Goal: Find specific page/section: Find specific page/section

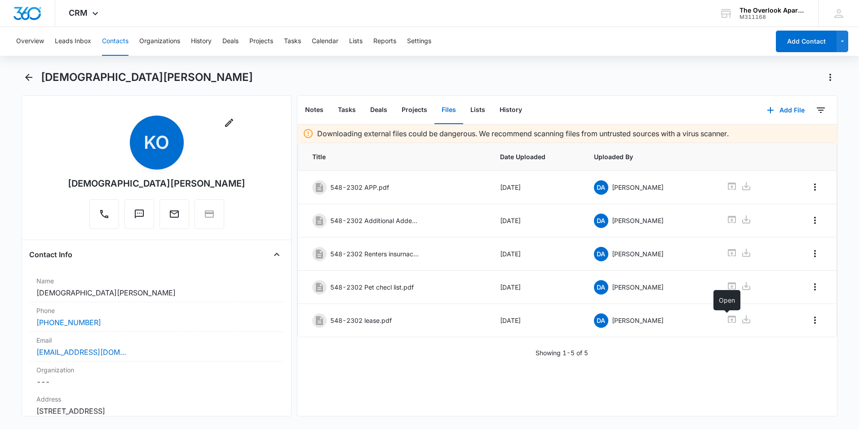
click at [107, 39] on button "Contacts" at bounding box center [115, 41] width 27 height 29
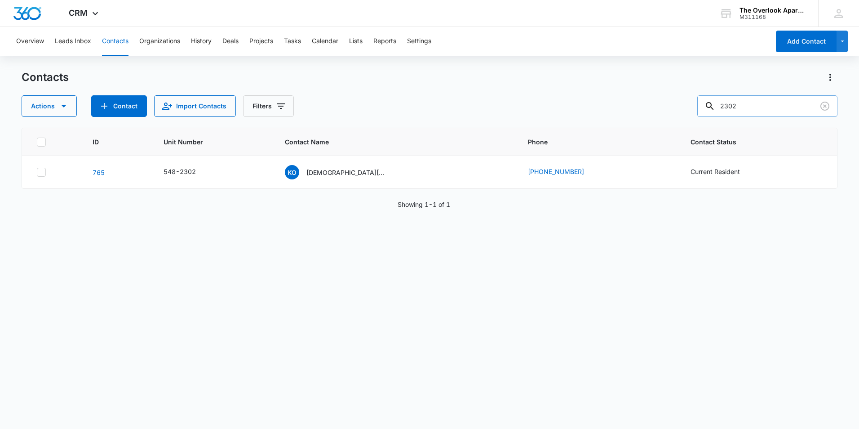
drag, startPoint x: 781, startPoint y: 103, endPoint x: 775, endPoint y: 105, distance: 5.6
click at [776, 105] on input "2302" at bounding box center [768, 106] width 140 height 22
drag, startPoint x: 777, startPoint y: 108, endPoint x: 663, endPoint y: 120, distance: 114.4
click at [663, 121] on div "Contacts Actions Contact Import Contacts Filters 2305 ID Unit Number Contact Na…" at bounding box center [430, 249] width 816 height 358
drag, startPoint x: 791, startPoint y: 108, endPoint x: 457, endPoint y: 118, distance: 334.5
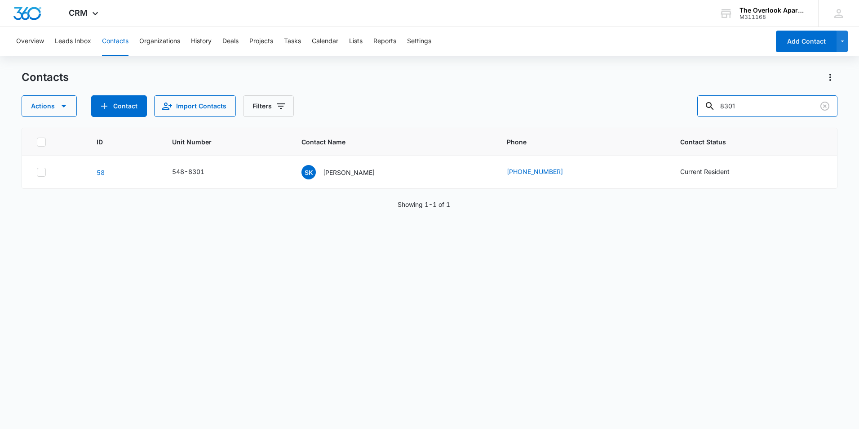
click at [457, 118] on div "Contacts Actions Contact Import Contacts Filters 8301 ID Unit Number Contact Na…" at bounding box center [430, 249] width 816 height 358
type input "1102"
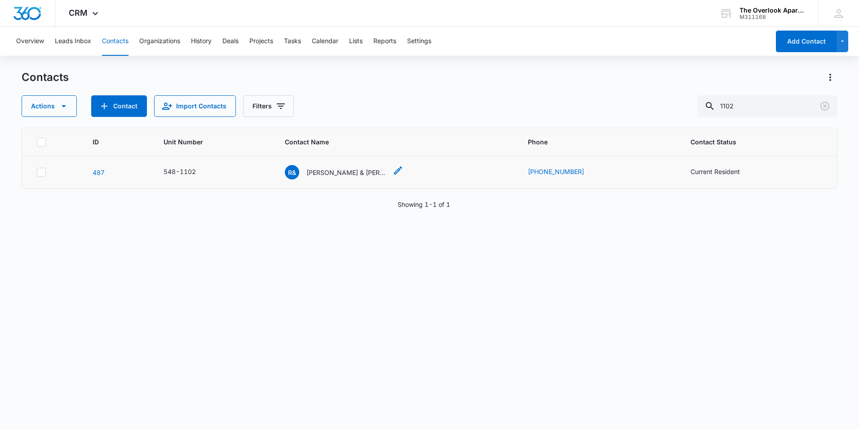
click at [359, 169] on p "[PERSON_NAME] & [PERSON_NAME]" at bounding box center [347, 172] width 81 height 9
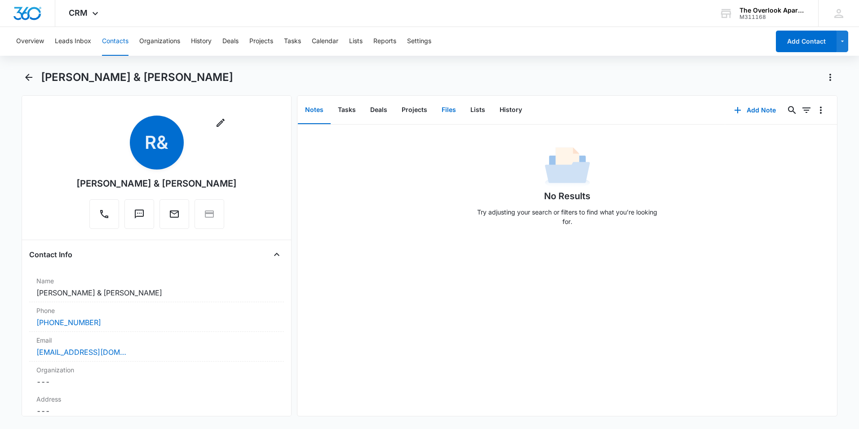
click at [449, 116] on button "Files" at bounding box center [449, 110] width 29 height 28
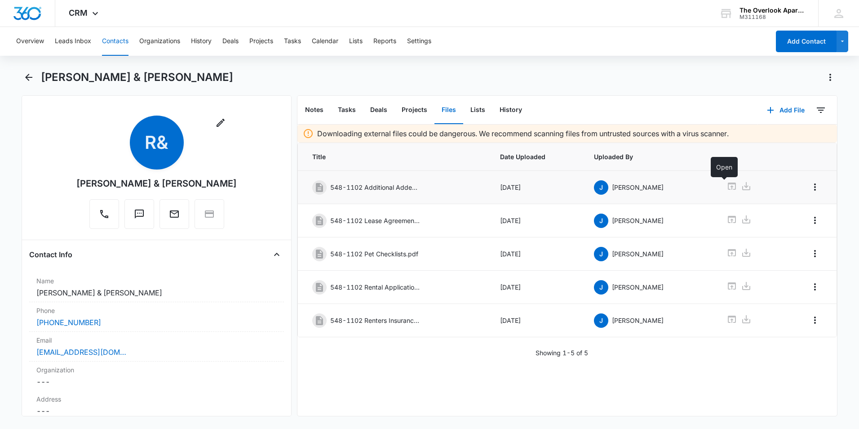
click at [728, 184] on icon at bounding box center [732, 185] width 8 height 7
